Goal: Contribute content

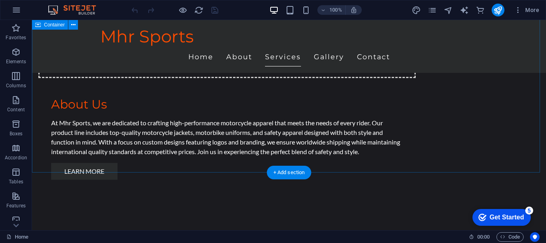
scroll to position [560, 0]
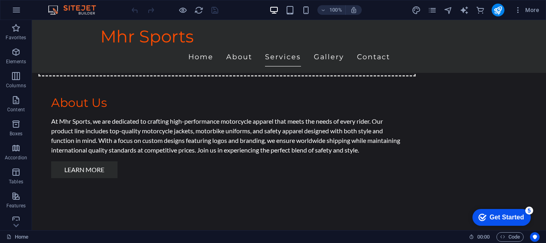
drag, startPoint x: 518, startPoint y: 215, endPoint x: 595, endPoint y: 384, distance: 185.4
click at [518, 215] on div "Get Started" at bounding box center [507, 217] width 34 height 7
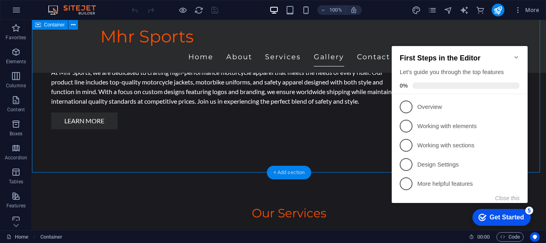
scroll to position [680, 0]
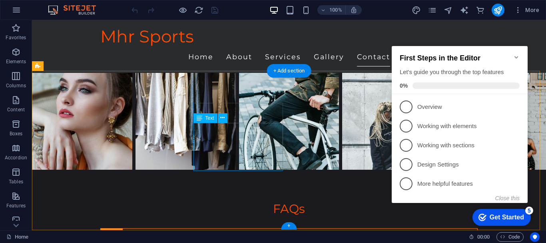
scroll to position [1428, 0]
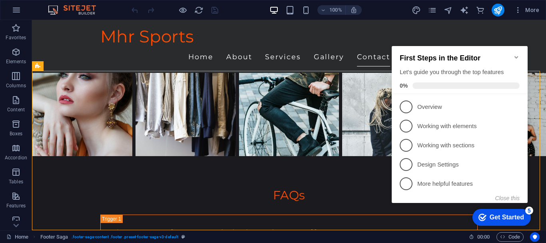
click at [517, 54] on icon "Minimize checklist" at bounding box center [517, 57] width 6 height 6
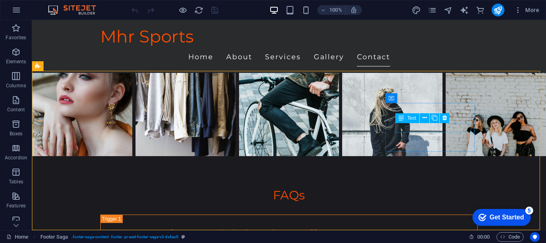
click at [408, 117] on span "Text" at bounding box center [412, 118] width 9 height 5
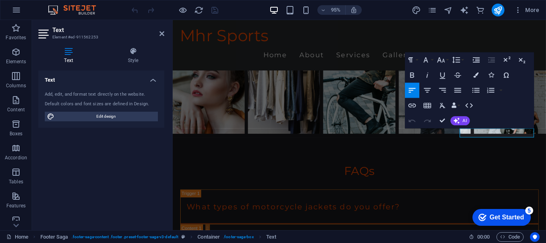
scroll to position [1393, 0]
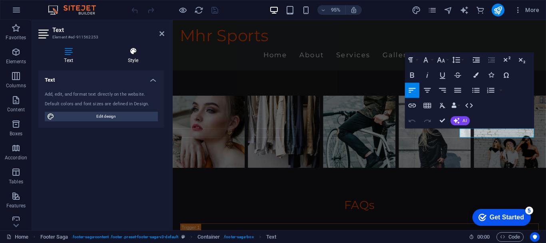
click at [132, 56] on h4 "Style" at bounding box center [133, 55] width 62 height 17
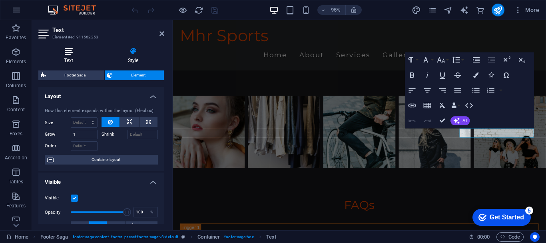
click at [74, 56] on h4 "Text" at bounding box center [70, 55] width 64 height 17
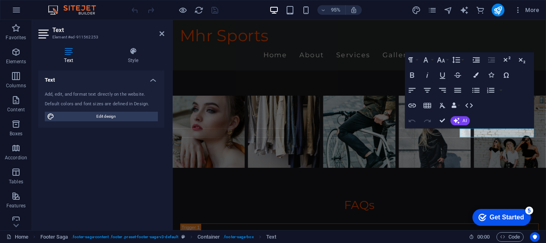
click at [164, 36] on aside "Text Element #ed-911562253 Text Style Text Add, edit, and format text directly …" at bounding box center [102, 125] width 141 height 210
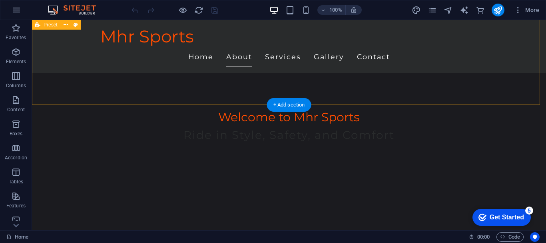
scroll to position [108, 0]
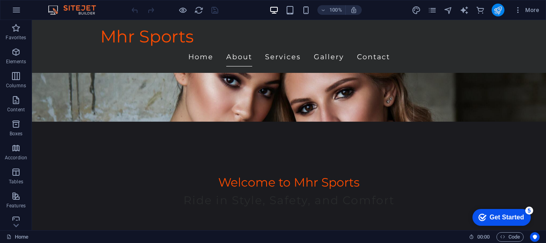
click at [493, 10] on button "publish" at bounding box center [498, 10] width 13 height 13
